Goal: Task Accomplishment & Management: Use online tool/utility

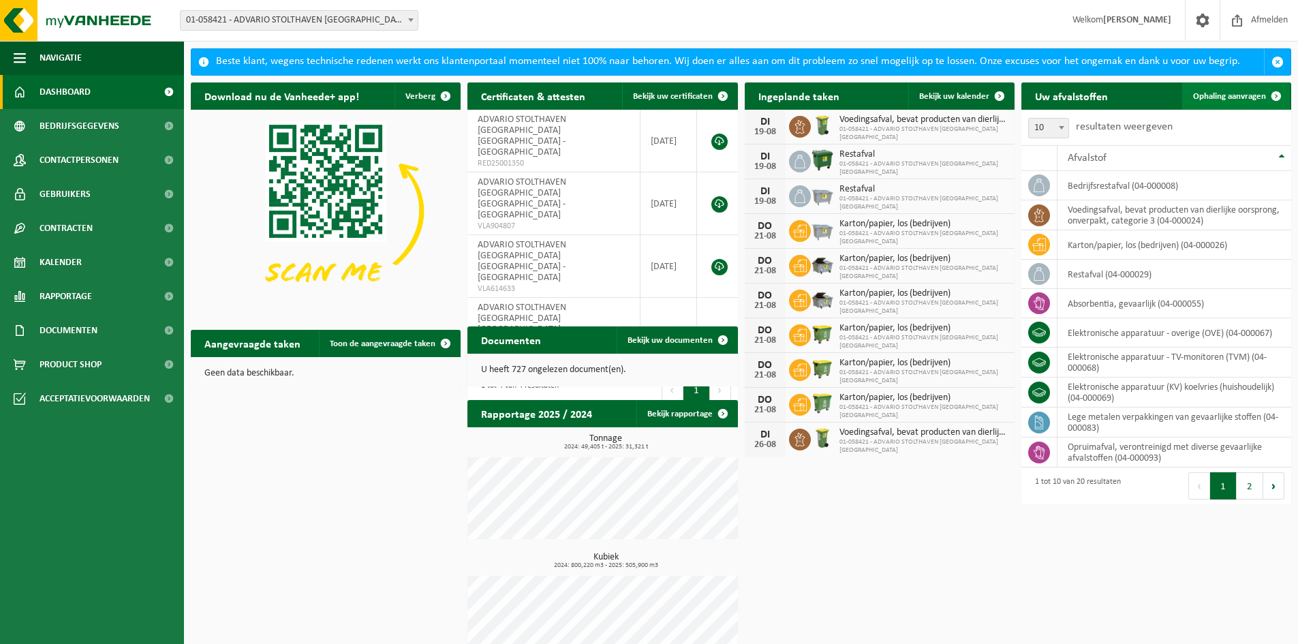
click at [1213, 97] on span "Ophaling aanvragen" at bounding box center [1229, 96] width 73 height 9
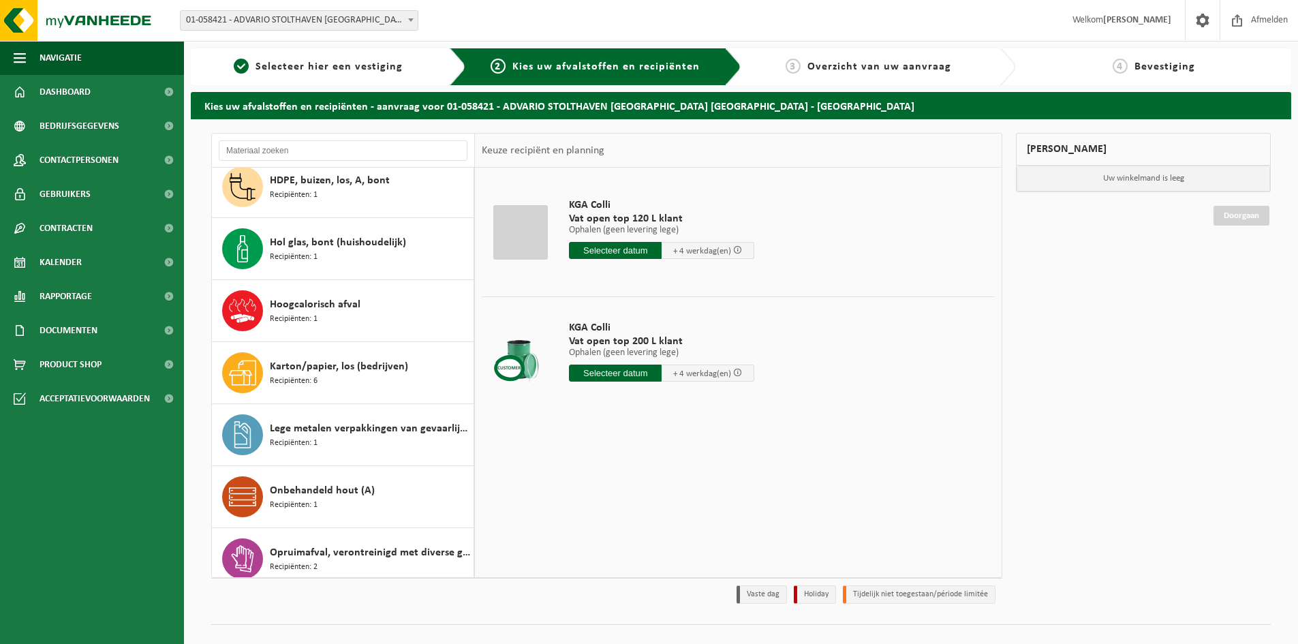
scroll to position [409, 0]
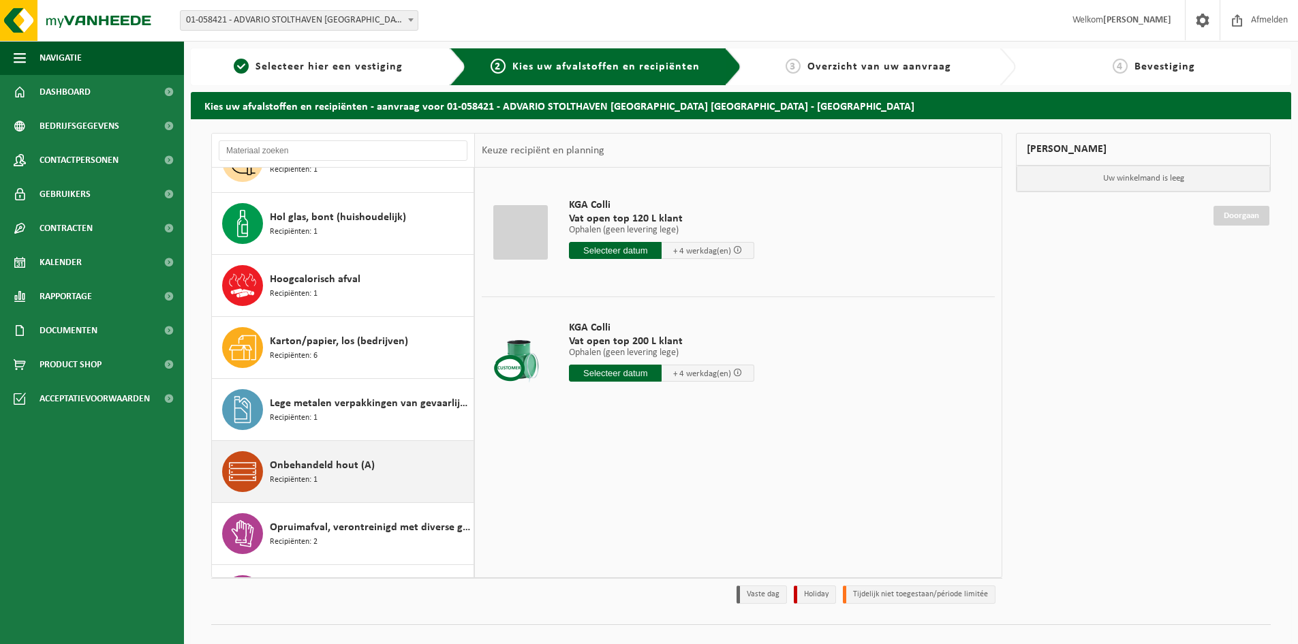
click at [324, 469] on span "Onbehandeld hout (A)" at bounding box center [322, 465] width 105 height 16
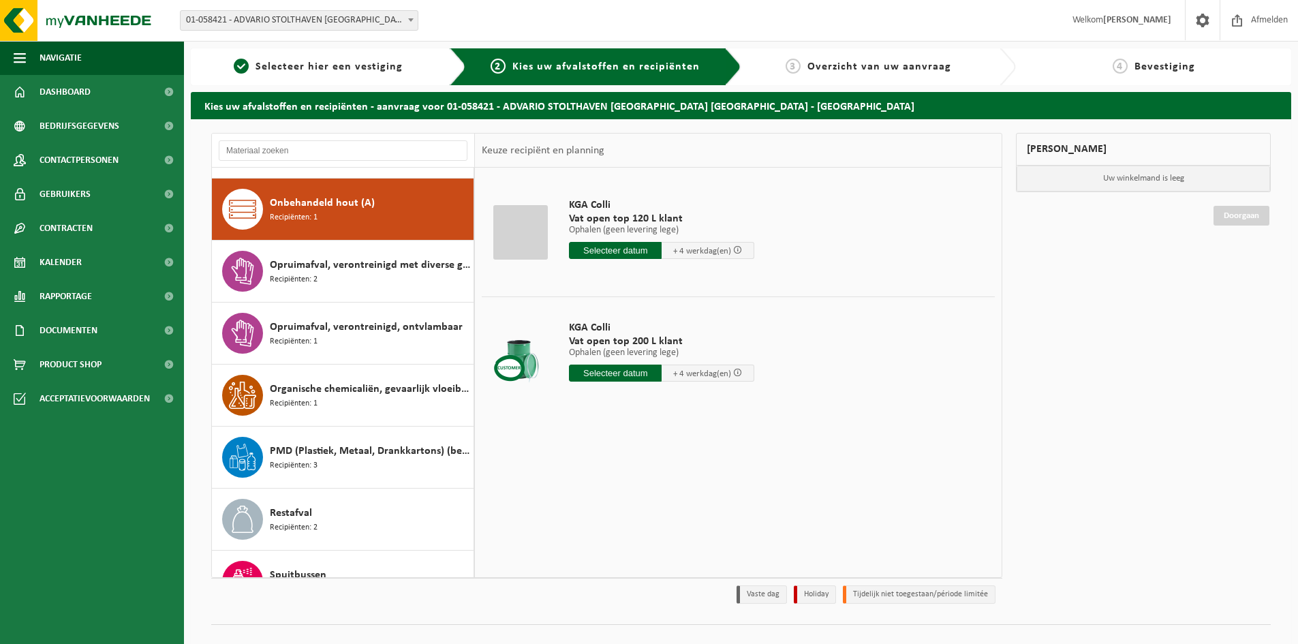
scroll to position [682, 0]
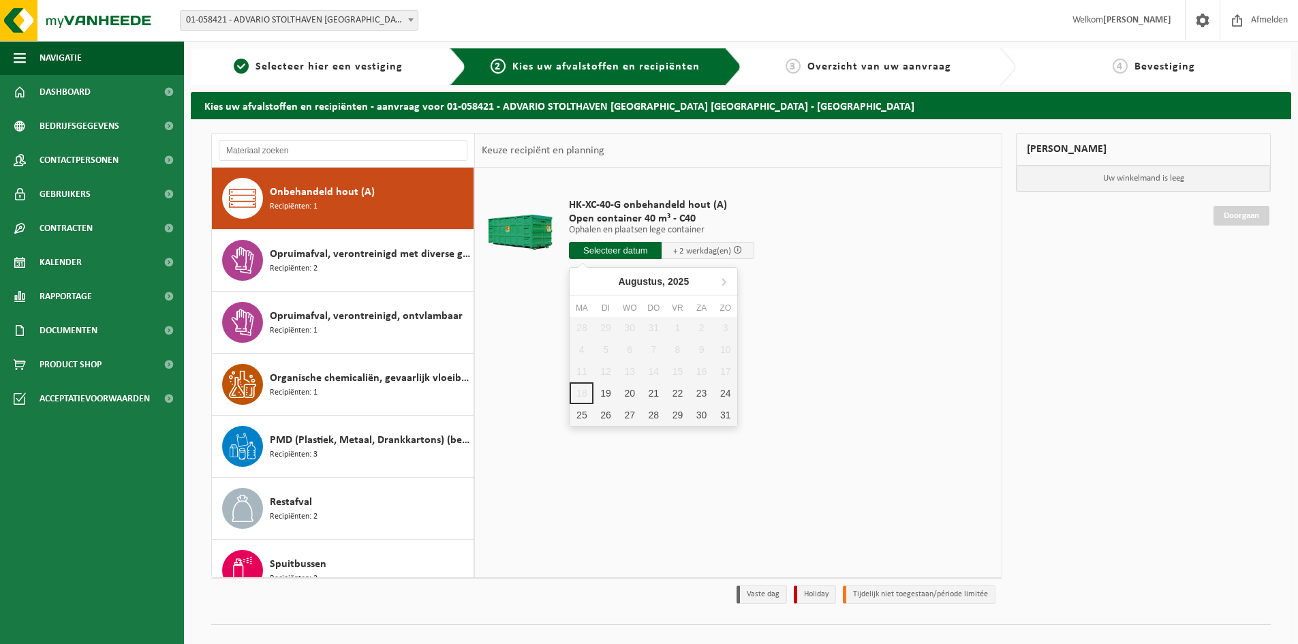
click at [612, 253] on input "text" at bounding box center [615, 250] width 93 height 17
click at [635, 396] on div "20" at bounding box center [630, 393] width 24 height 22
type input "Van 2025-08-20"
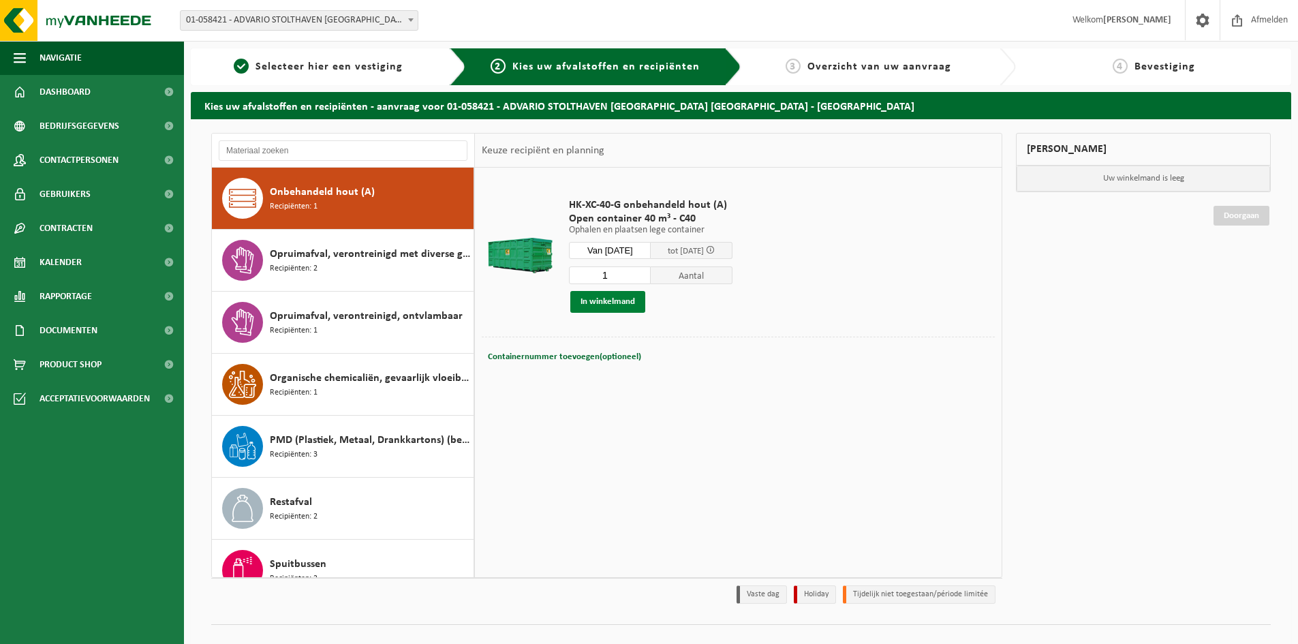
click at [605, 303] on button "In winkelmand" at bounding box center [607, 302] width 75 height 22
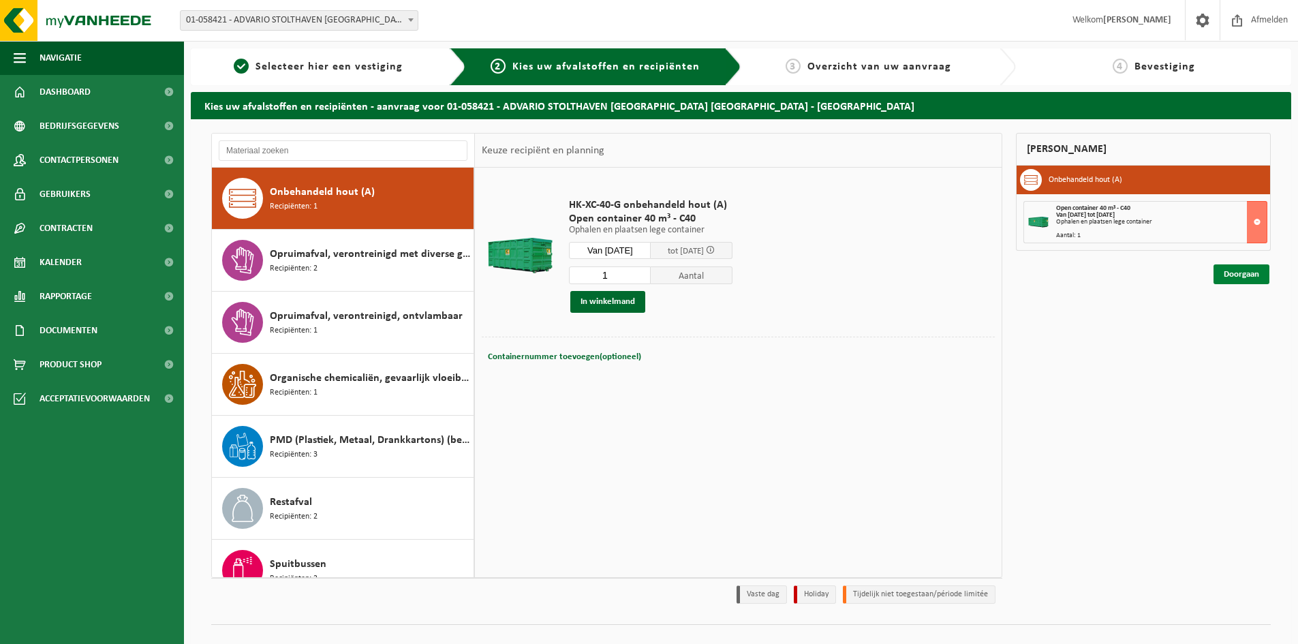
click at [1243, 272] on link "Doorgaan" at bounding box center [1241, 274] width 56 height 20
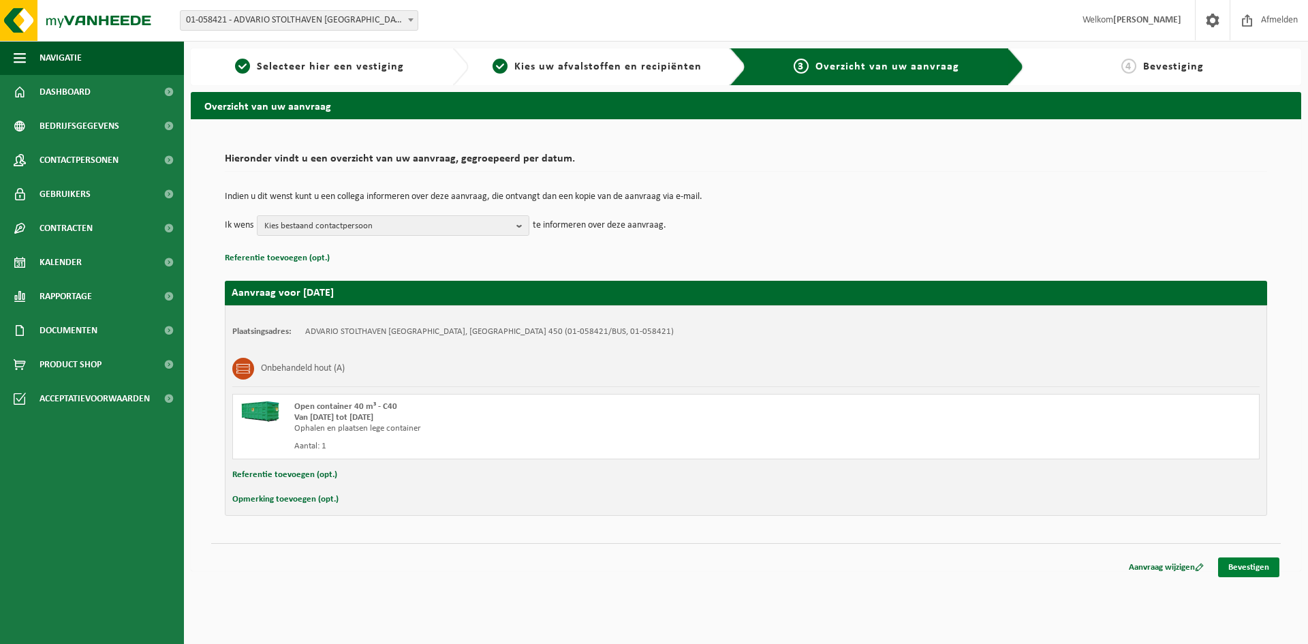
click at [1236, 569] on link "Bevestigen" at bounding box center [1248, 567] width 61 height 20
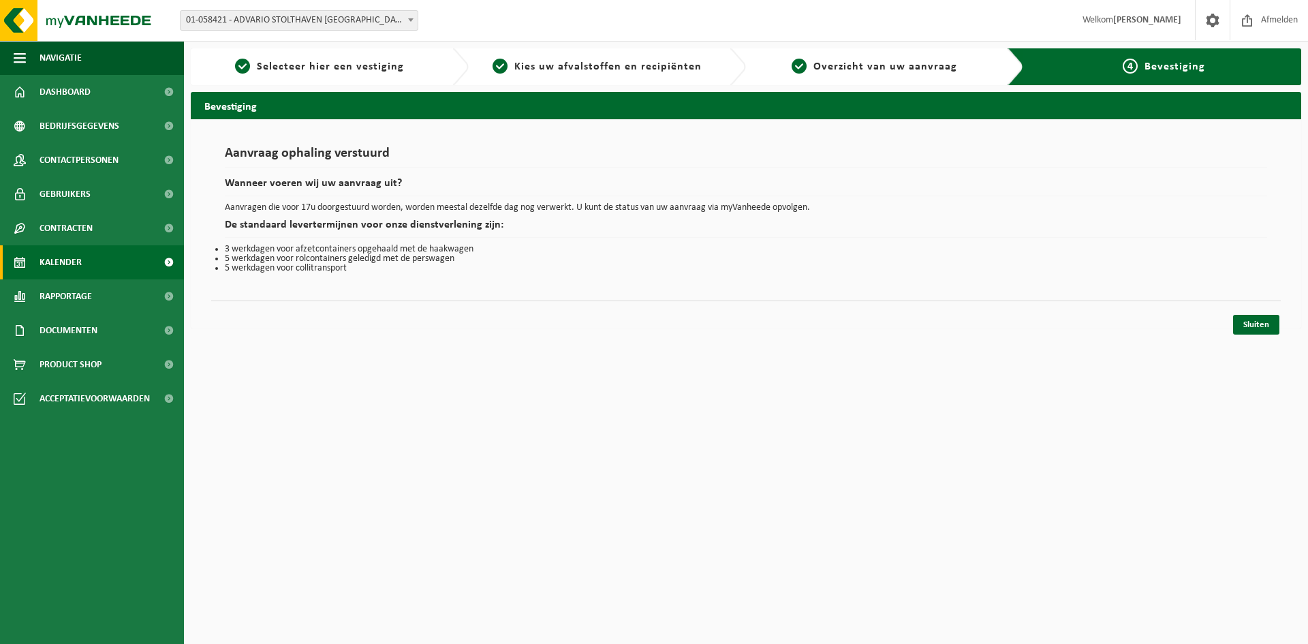
click at [57, 266] on span "Kalender" at bounding box center [61, 262] width 42 height 34
